Goal: Check status: Check status

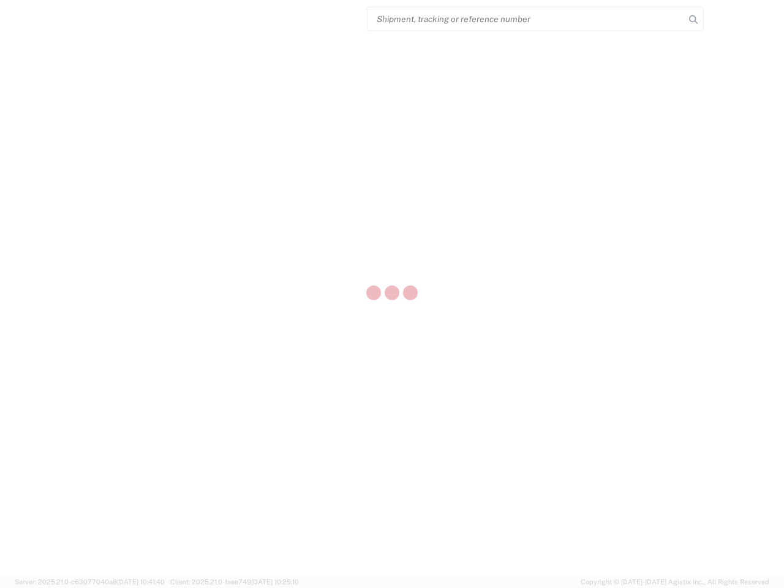
select select "US"
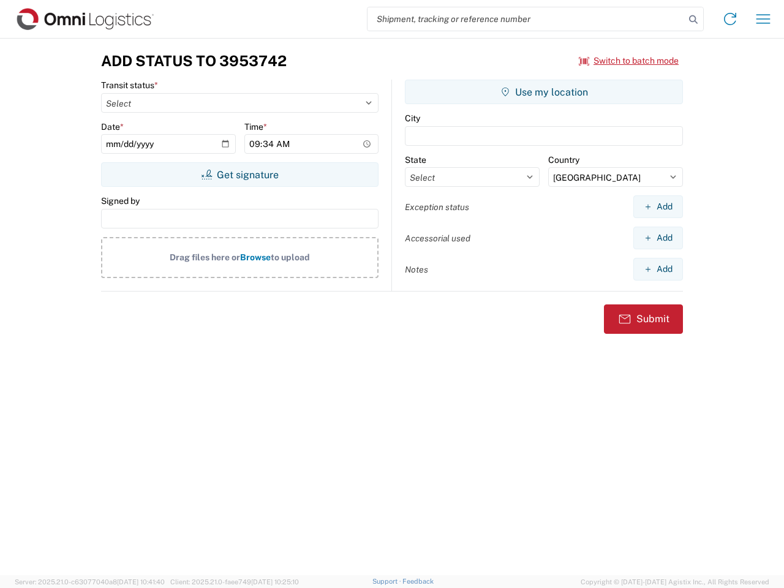
click at [526, 19] on input "search" at bounding box center [526, 18] width 317 height 23
click at [693, 20] on icon at bounding box center [693, 19] width 17 height 17
click at [730, 19] on icon at bounding box center [730, 19] width 20 height 20
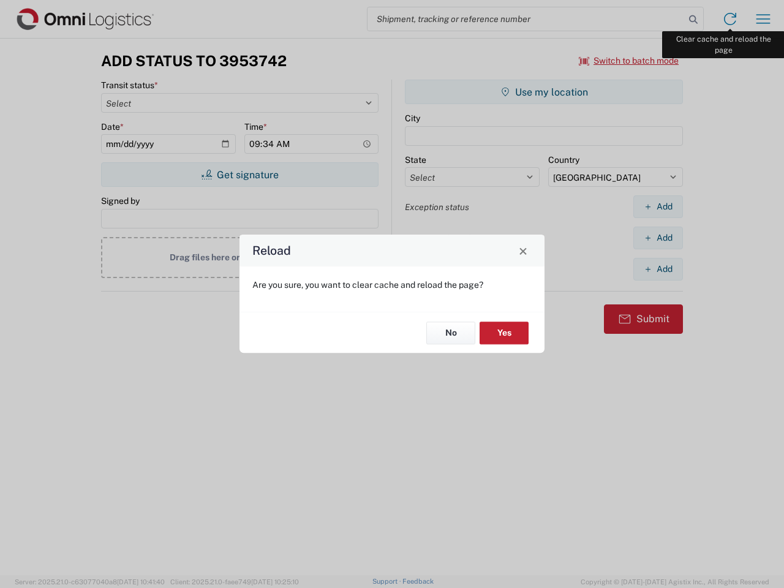
click at [763, 19] on div "Reload Are you sure, you want to clear cache and reload the page? No Yes" at bounding box center [392, 294] width 784 height 588
click at [629, 61] on div "Reload Are you sure, you want to clear cache and reload the page? No Yes" at bounding box center [392, 294] width 784 height 588
click at [240, 175] on div "Reload Are you sure, you want to clear cache and reload the page? No Yes" at bounding box center [392, 294] width 784 height 588
click at [544, 92] on div "Reload Are you sure, you want to clear cache and reload the page? No Yes" at bounding box center [392, 294] width 784 height 588
click at [658, 206] on div "Reload Are you sure, you want to clear cache and reload the page? No Yes" at bounding box center [392, 294] width 784 height 588
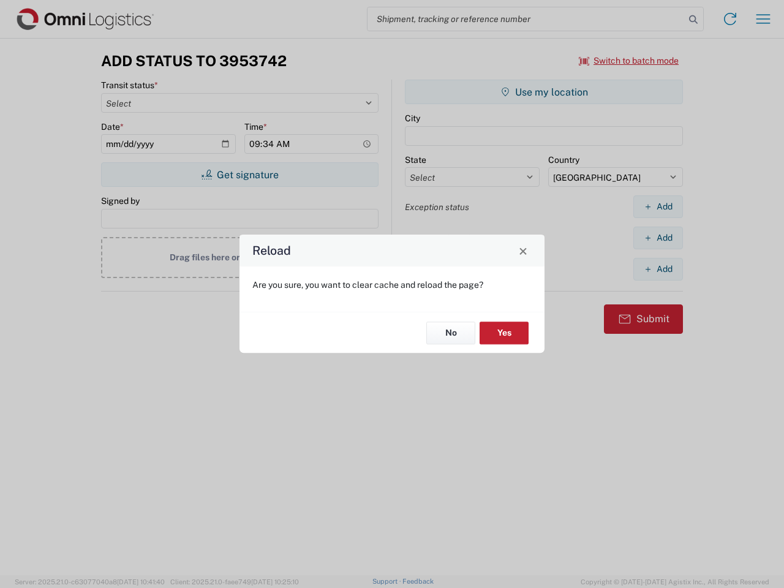
click at [658, 238] on div "Reload Are you sure, you want to clear cache and reload the page? No Yes" at bounding box center [392, 294] width 784 height 588
click at [658, 269] on div "Reload Are you sure, you want to clear cache and reload the page? No Yes" at bounding box center [392, 294] width 784 height 588
